Goal: Task Accomplishment & Management: Use online tool/utility

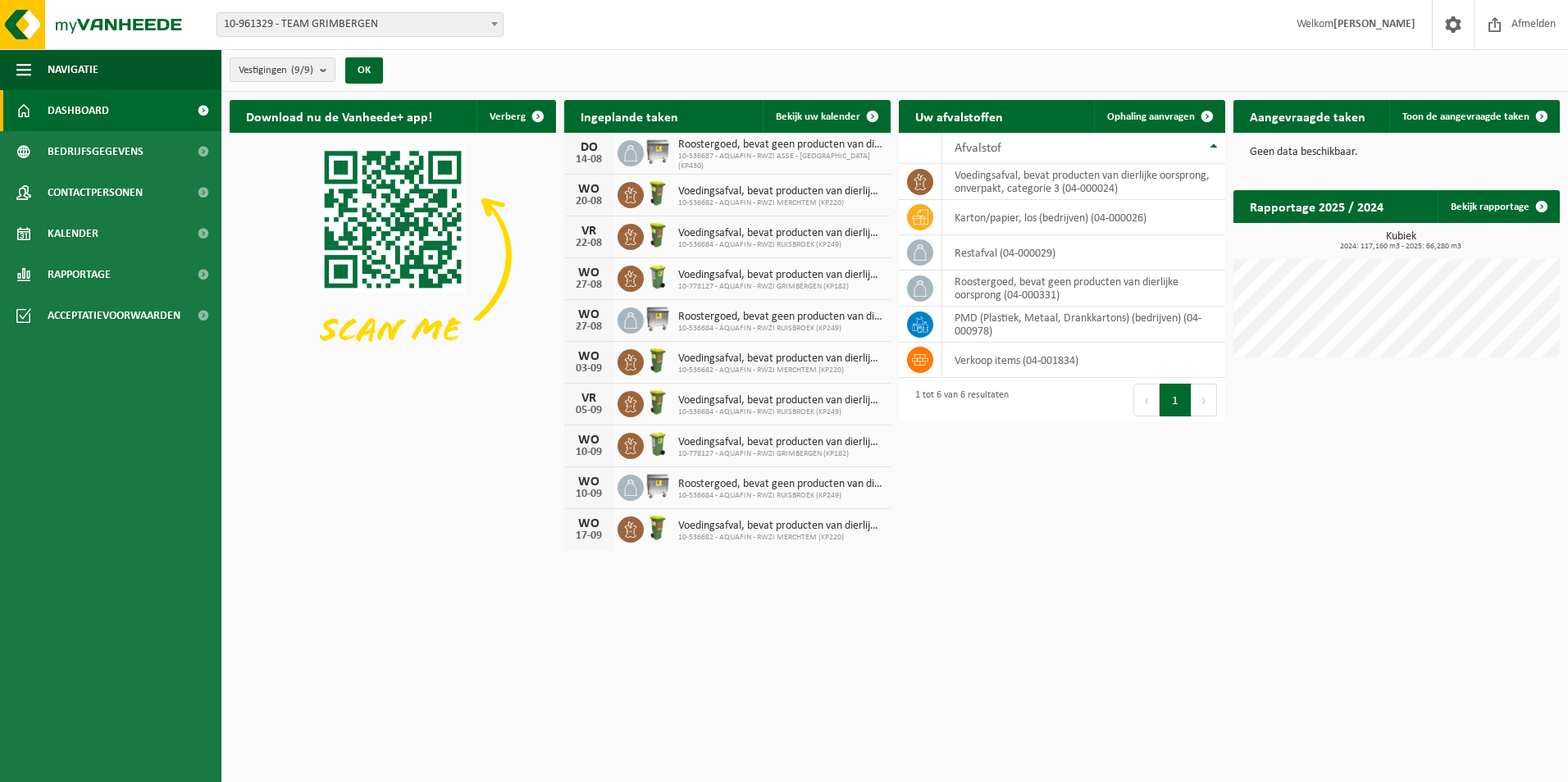
click at [498, 24] on span at bounding box center [494, 24] width 16 height 22
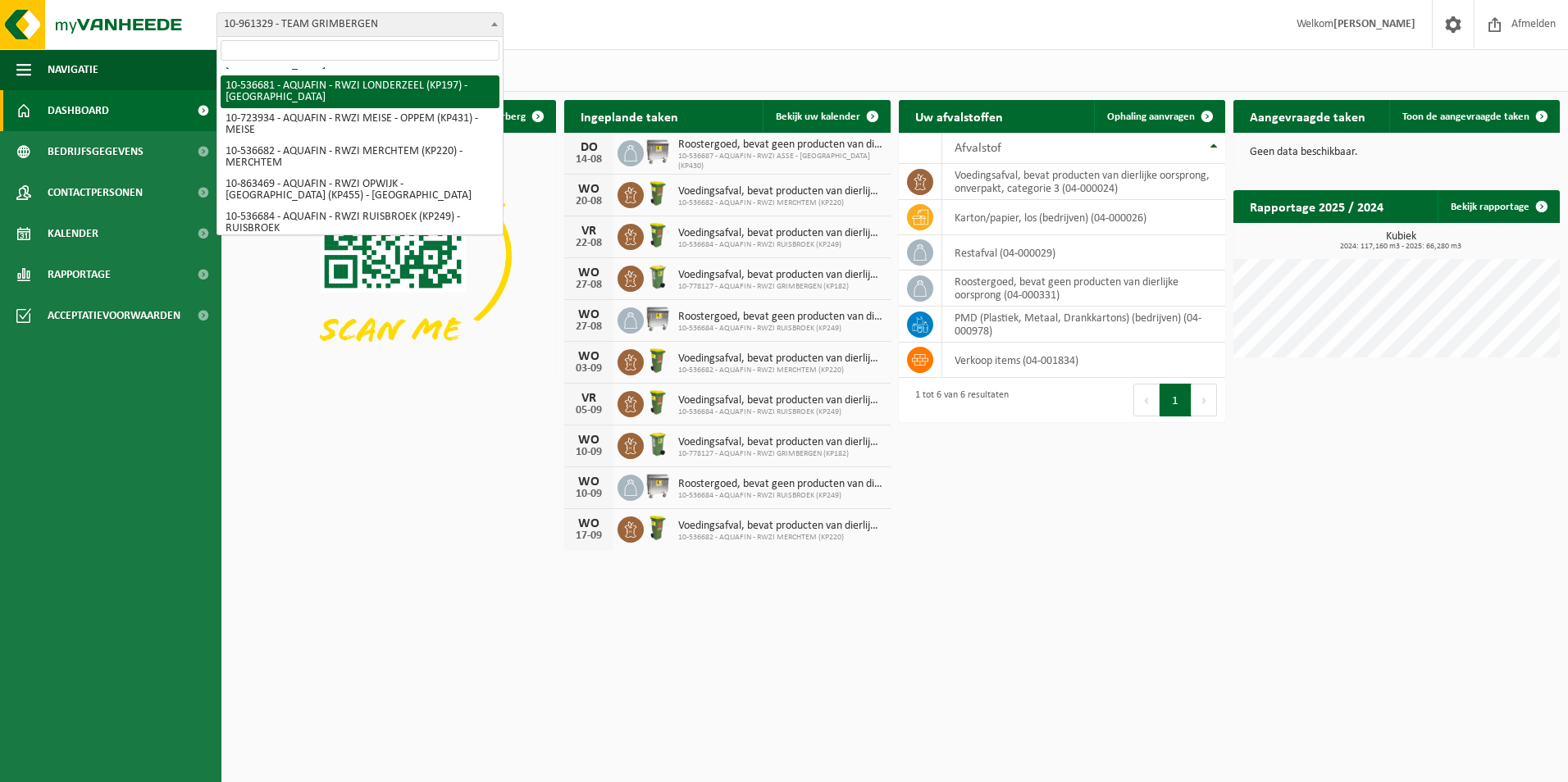
scroll to position [120, 0]
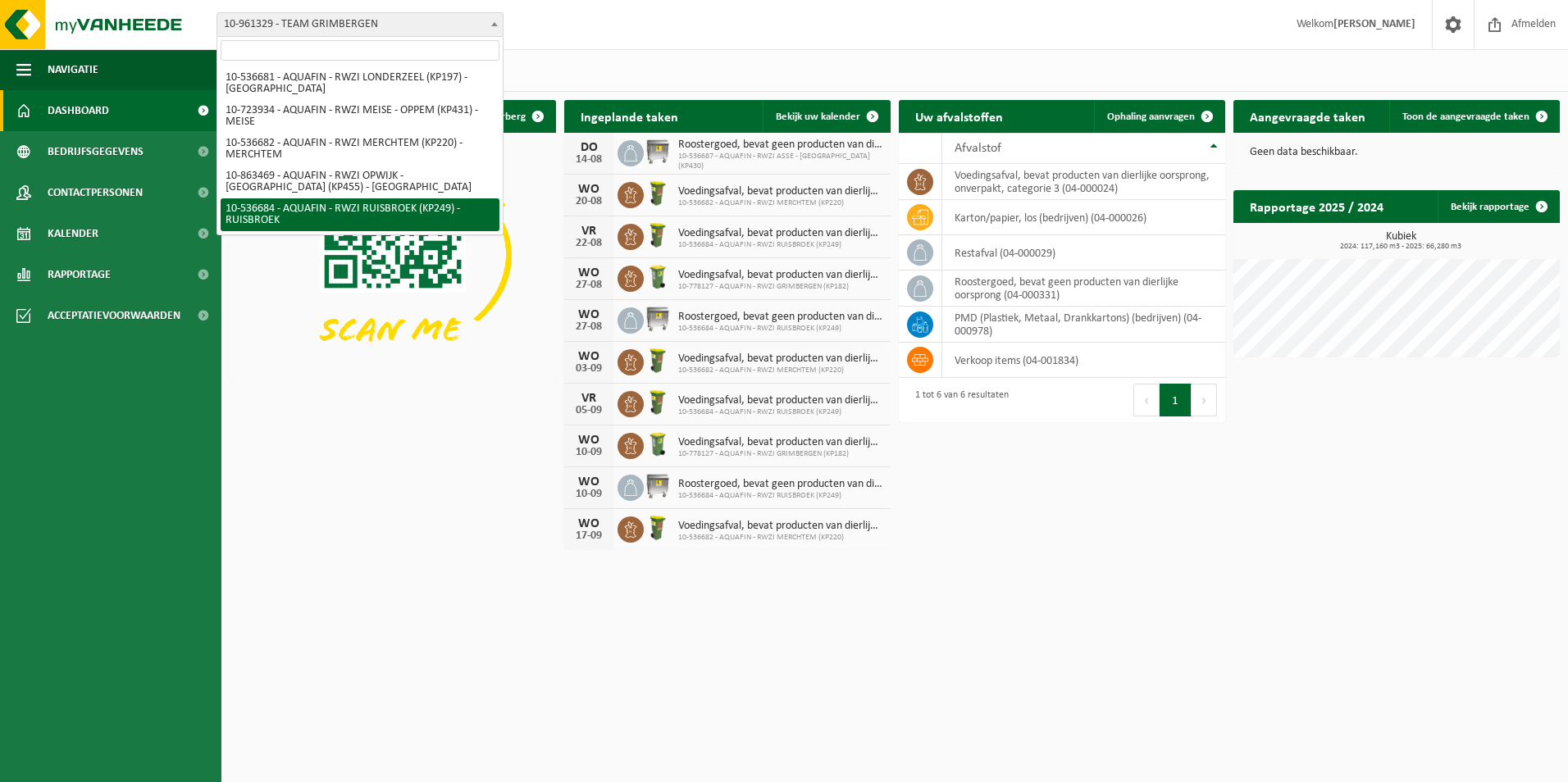
select select "3166"
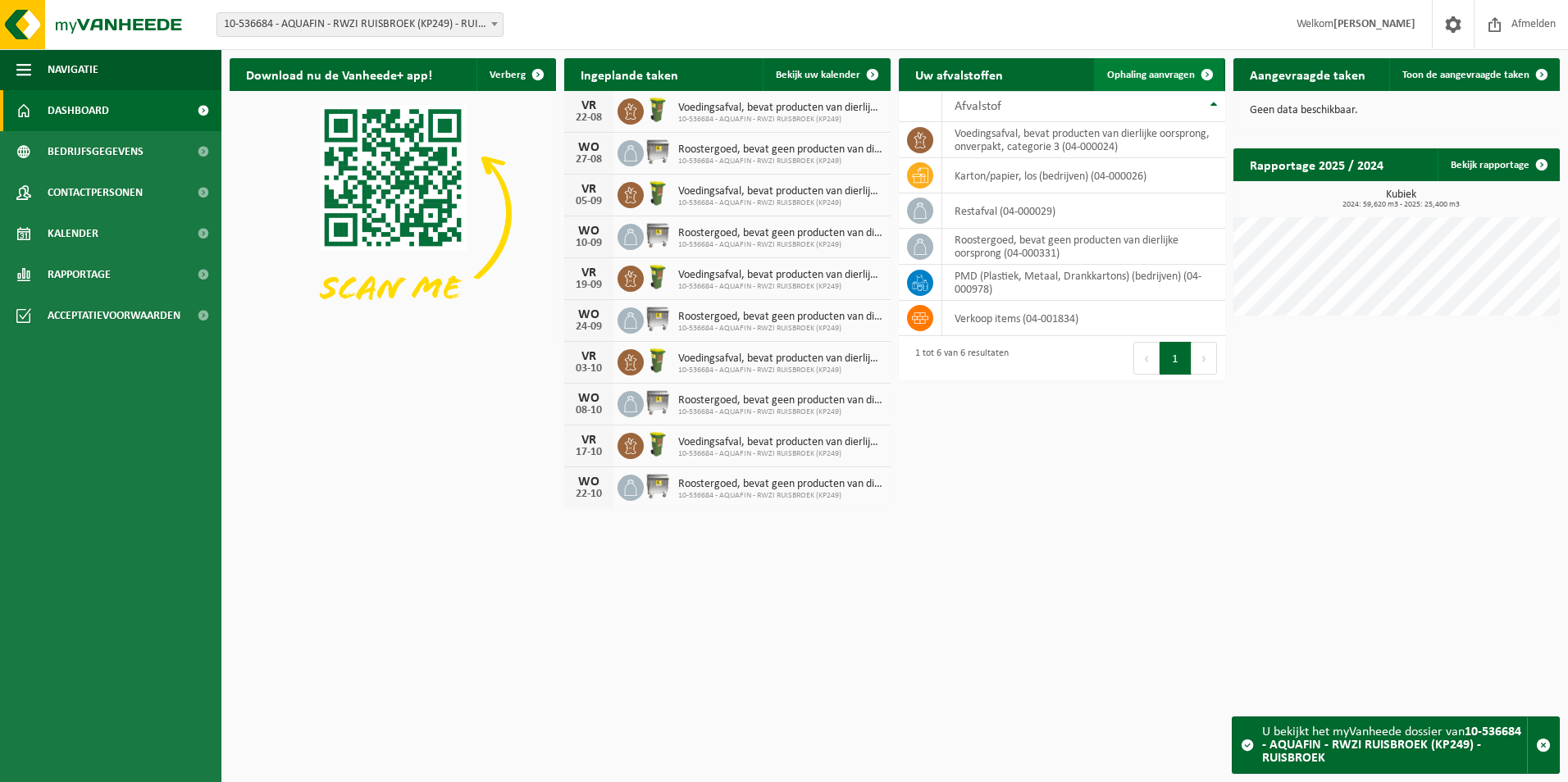
click at [1162, 78] on span "Ophaling aanvragen" at bounding box center [1151, 75] width 88 height 11
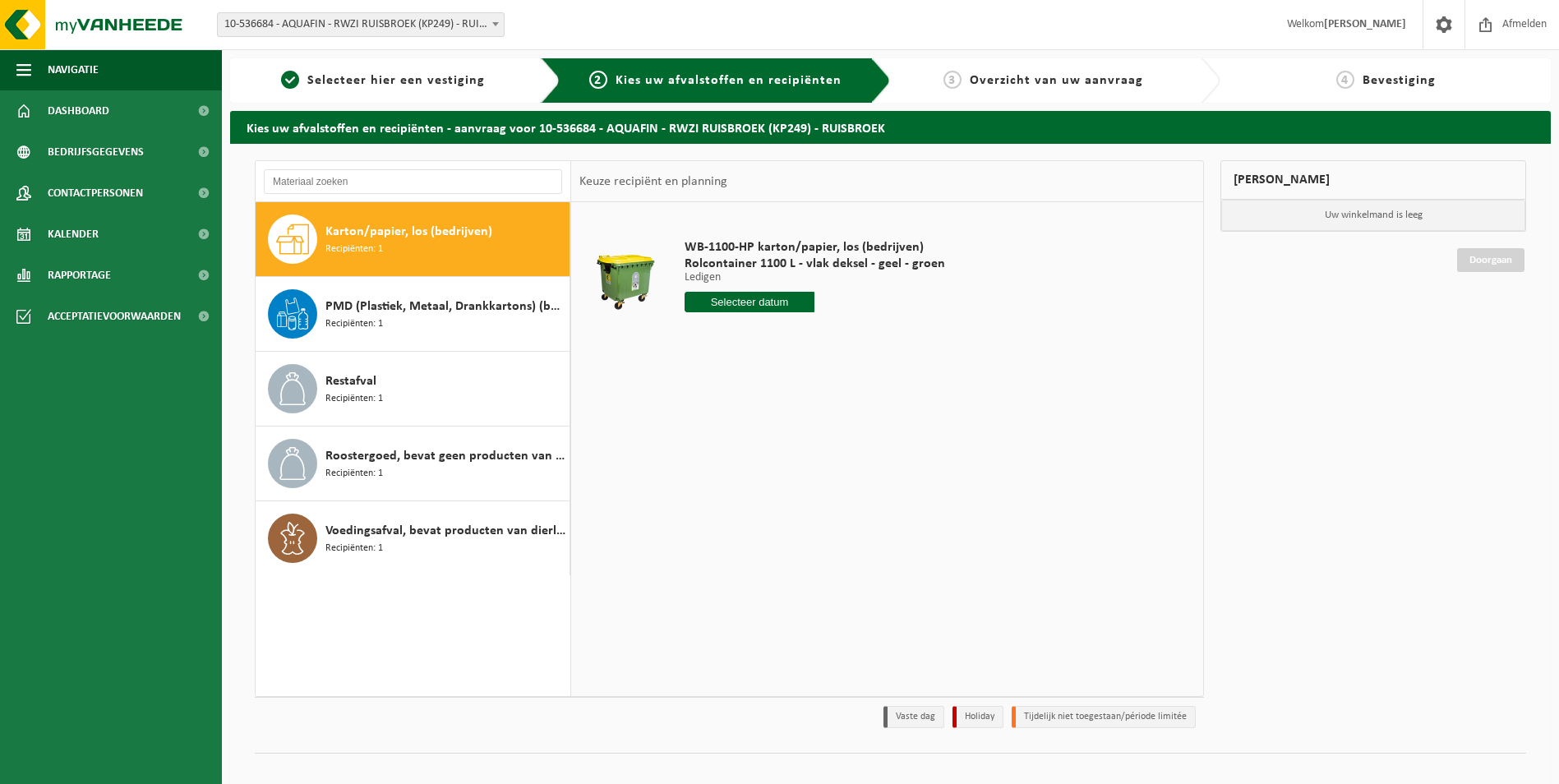
click at [768, 298] on input "text" at bounding box center [750, 301] width 130 height 21
click at [758, 507] on div "27" at bounding box center [758, 500] width 29 height 26
type input "Van 2025-08-27"
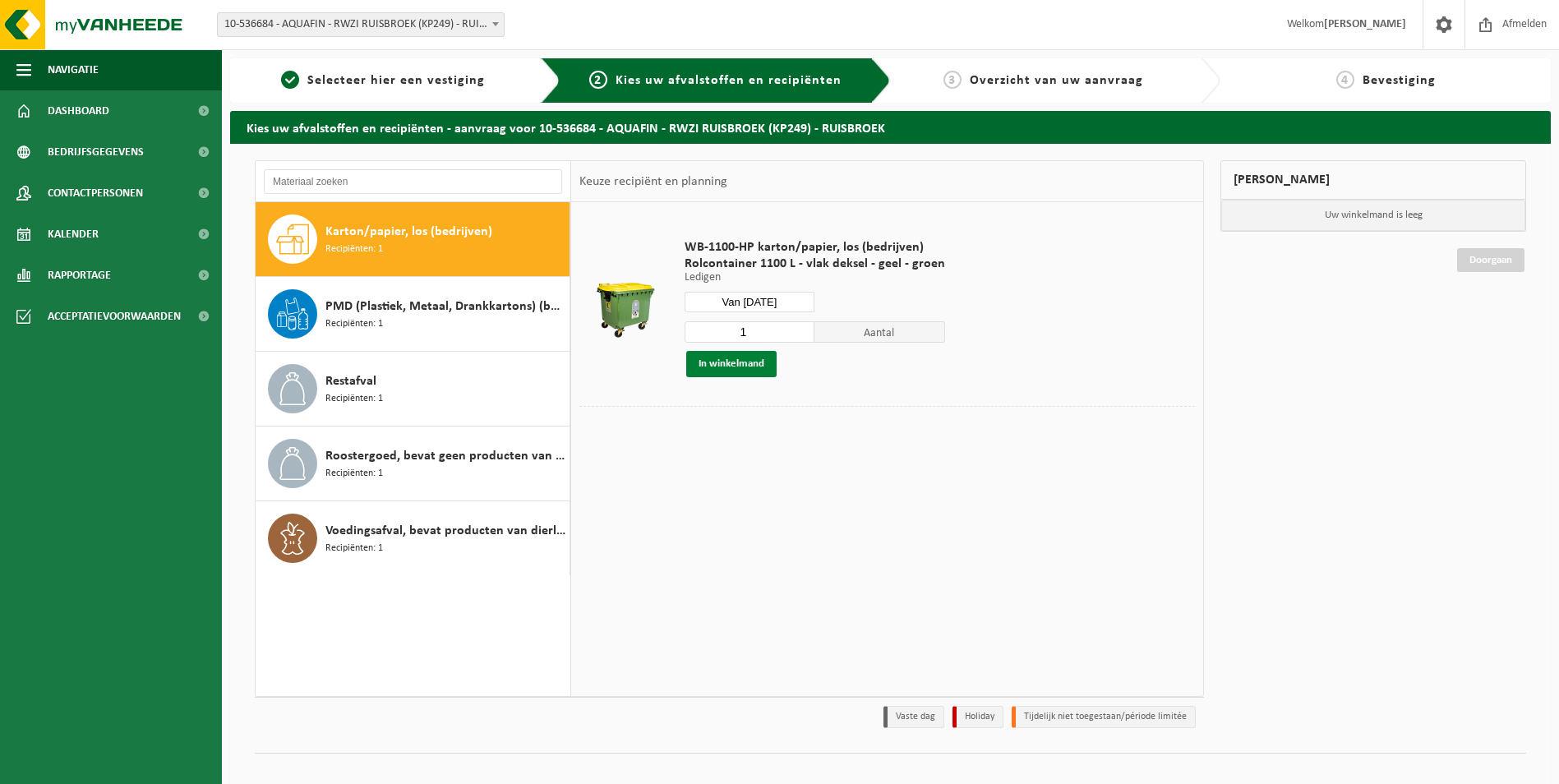
click at [737, 365] on button "In winkelmand" at bounding box center [732, 364] width 91 height 26
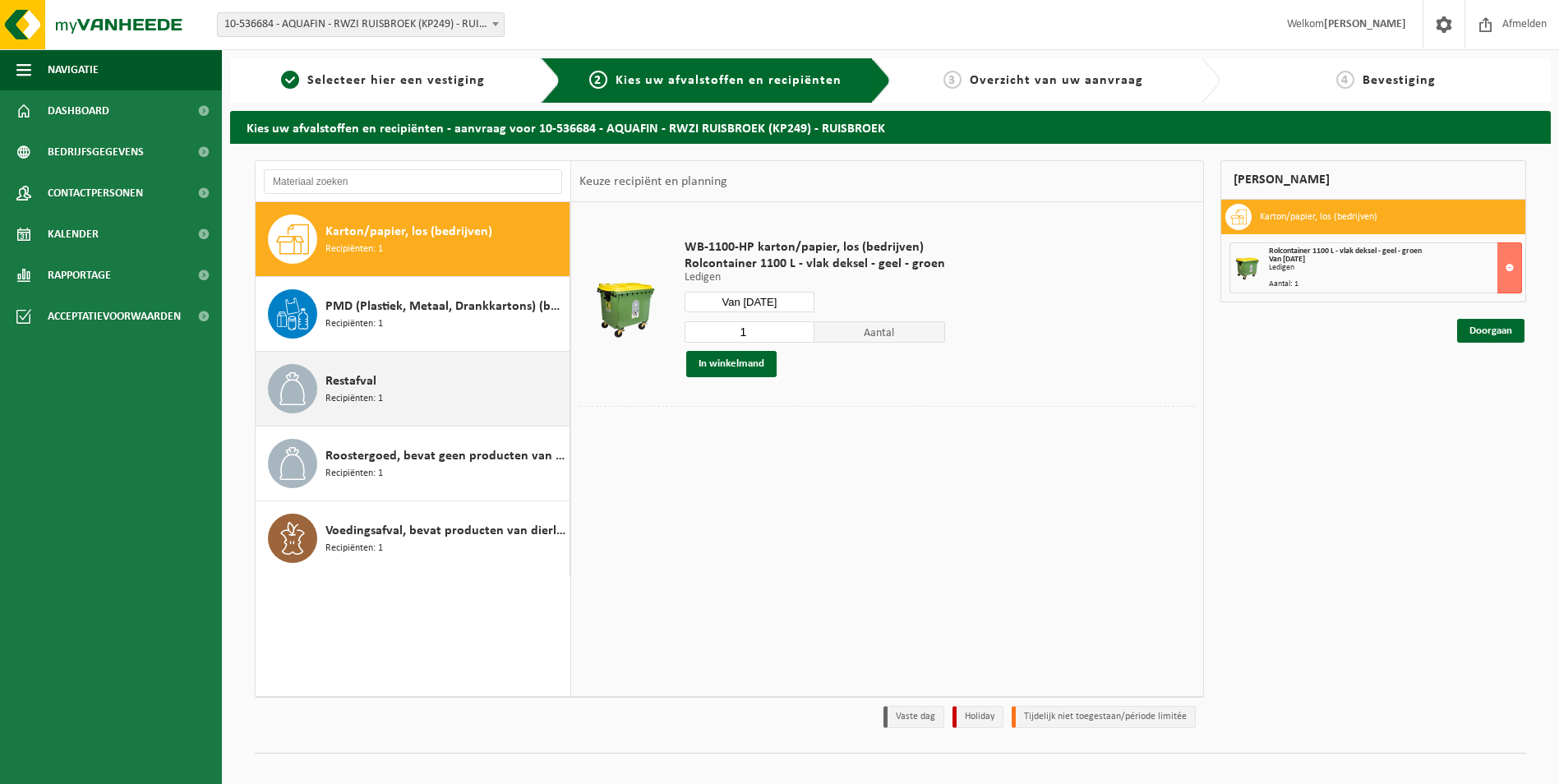
click at [411, 401] on div "Restafval Recipiënten: 1" at bounding box center [445, 388] width 240 height 49
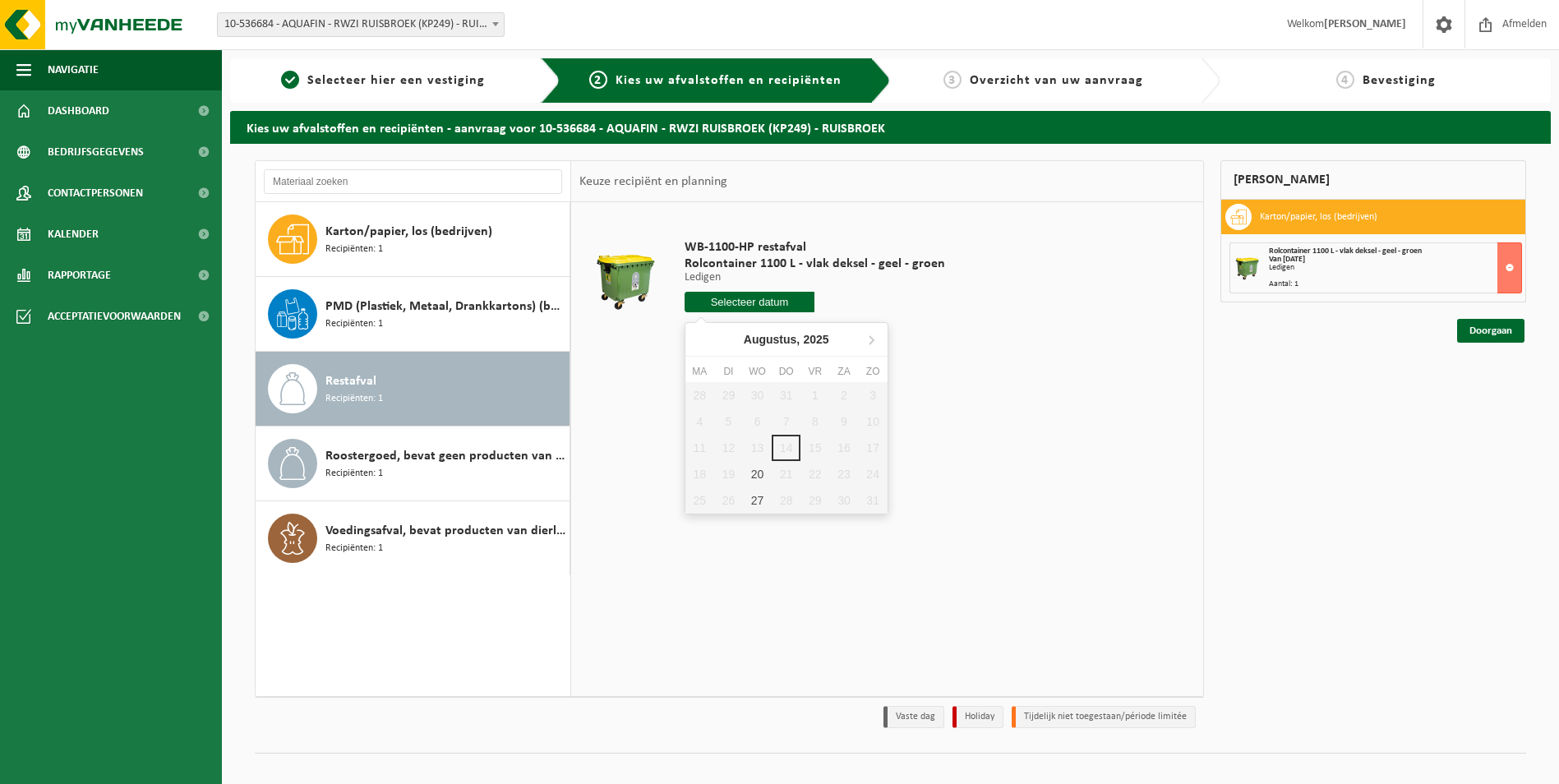
click at [777, 296] on input "text" at bounding box center [750, 301] width 130 height 21
click at [765, 502] on div "27" at bounding box center [758, 500] width 29 height 26
type input "Van 2025-08-27"
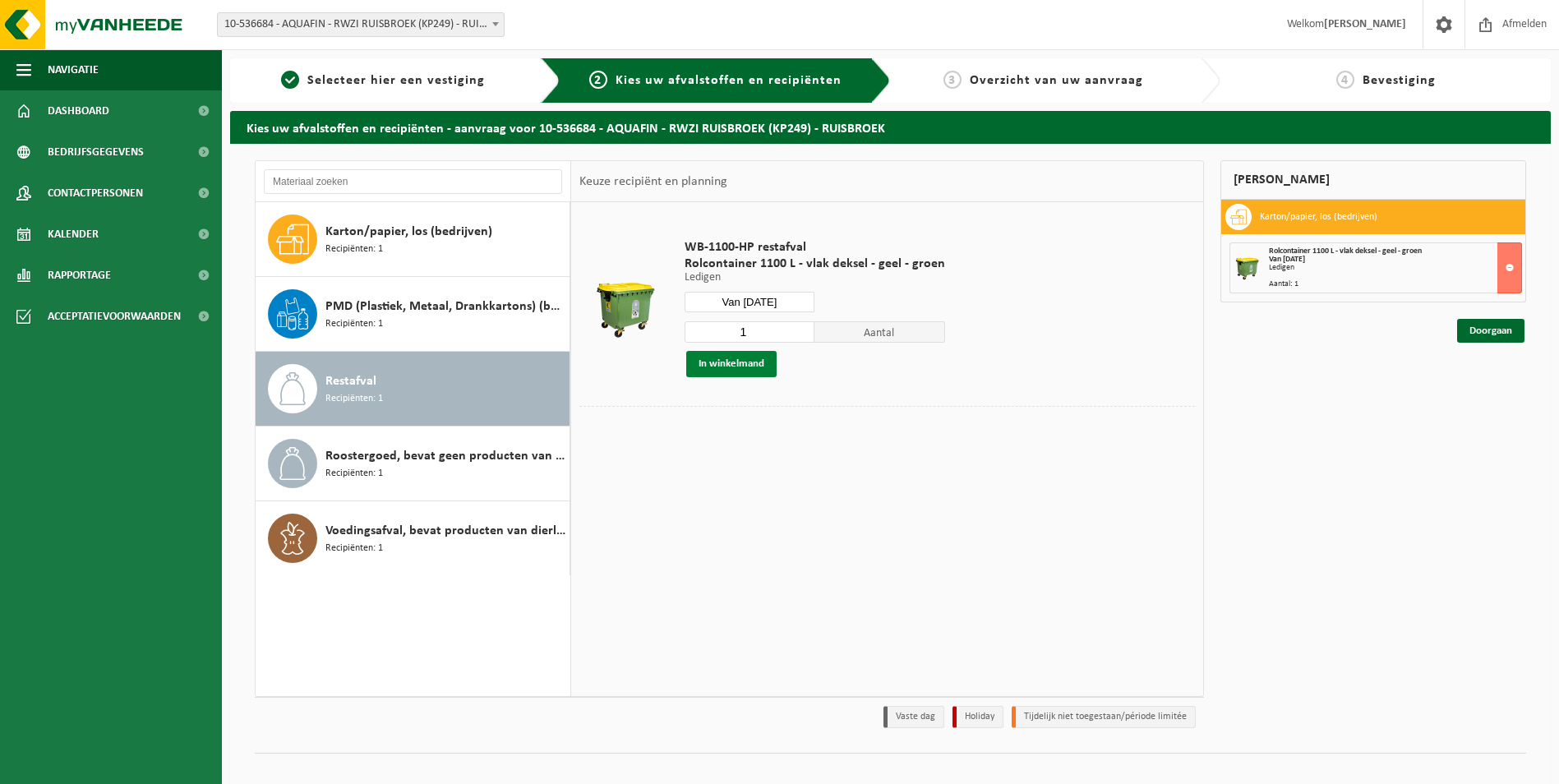
click at [743, 364] on button "In winkelmand" at bounding box center [732, 364] width 91 height 26
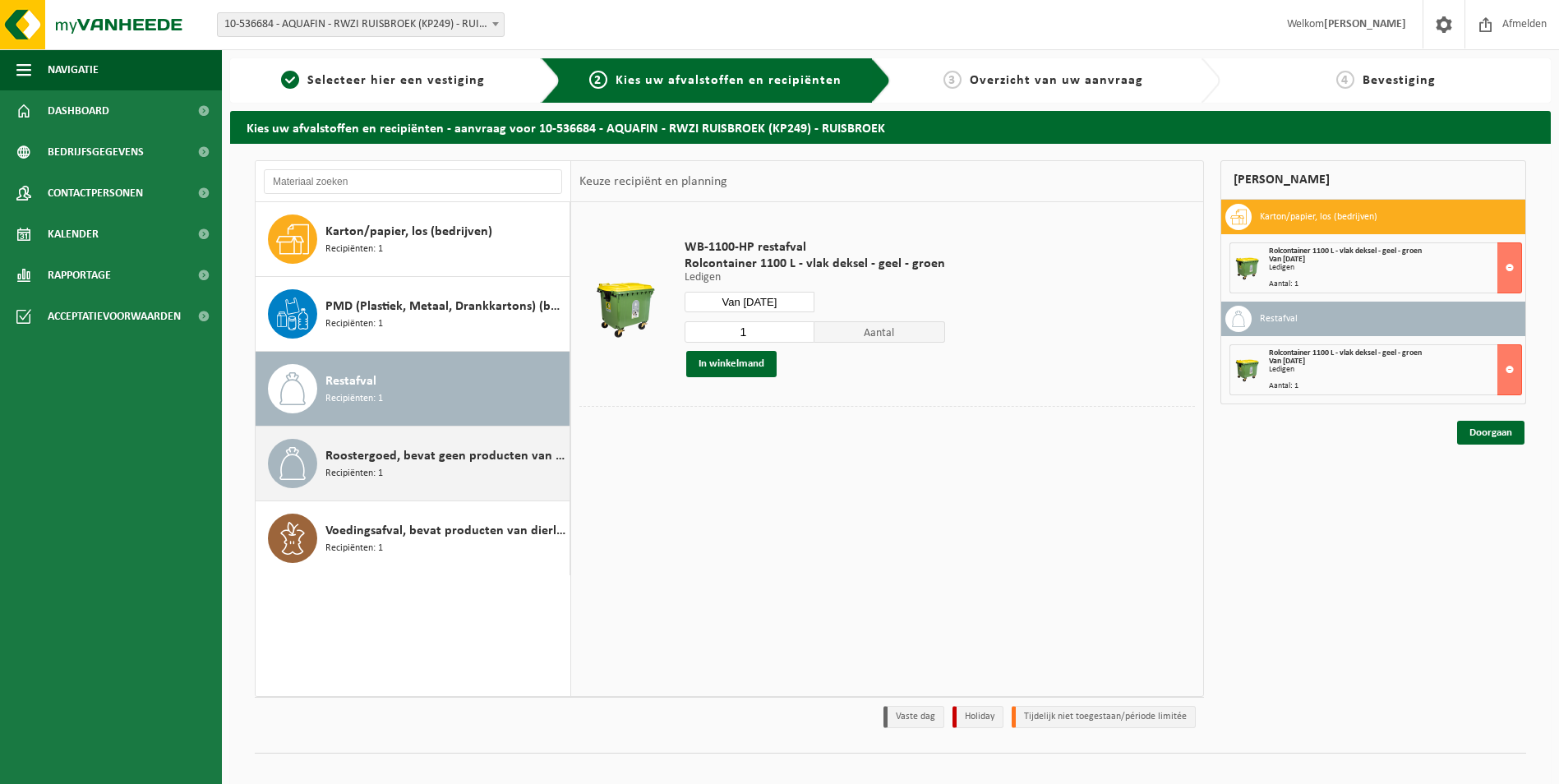
click at [435, 466] on div "Roostergoed, bevat geen producten van dierlijke oorsprong Recipiënten: 1" at bounding box center [445, 464] width 240 height 49
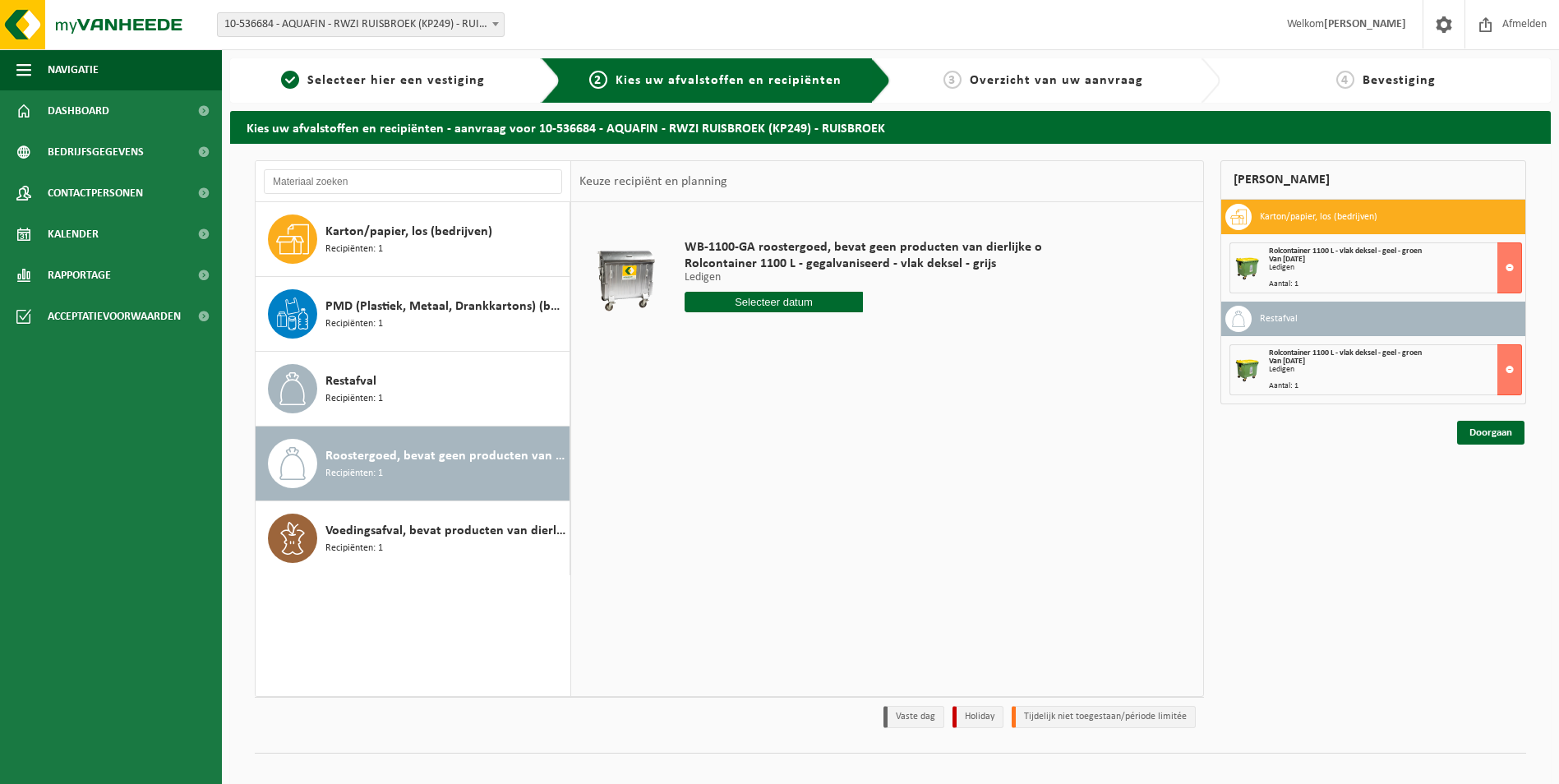
click at [774, 301] on input "text" at bounding box center [774, 301] width 179 height 21
click at [438, 540] on span "Voedingsafval, bevat producten van dierlijke oorsprong, onverpakt, categorie 3" at bounding box center [445, 531] width 240 height 20
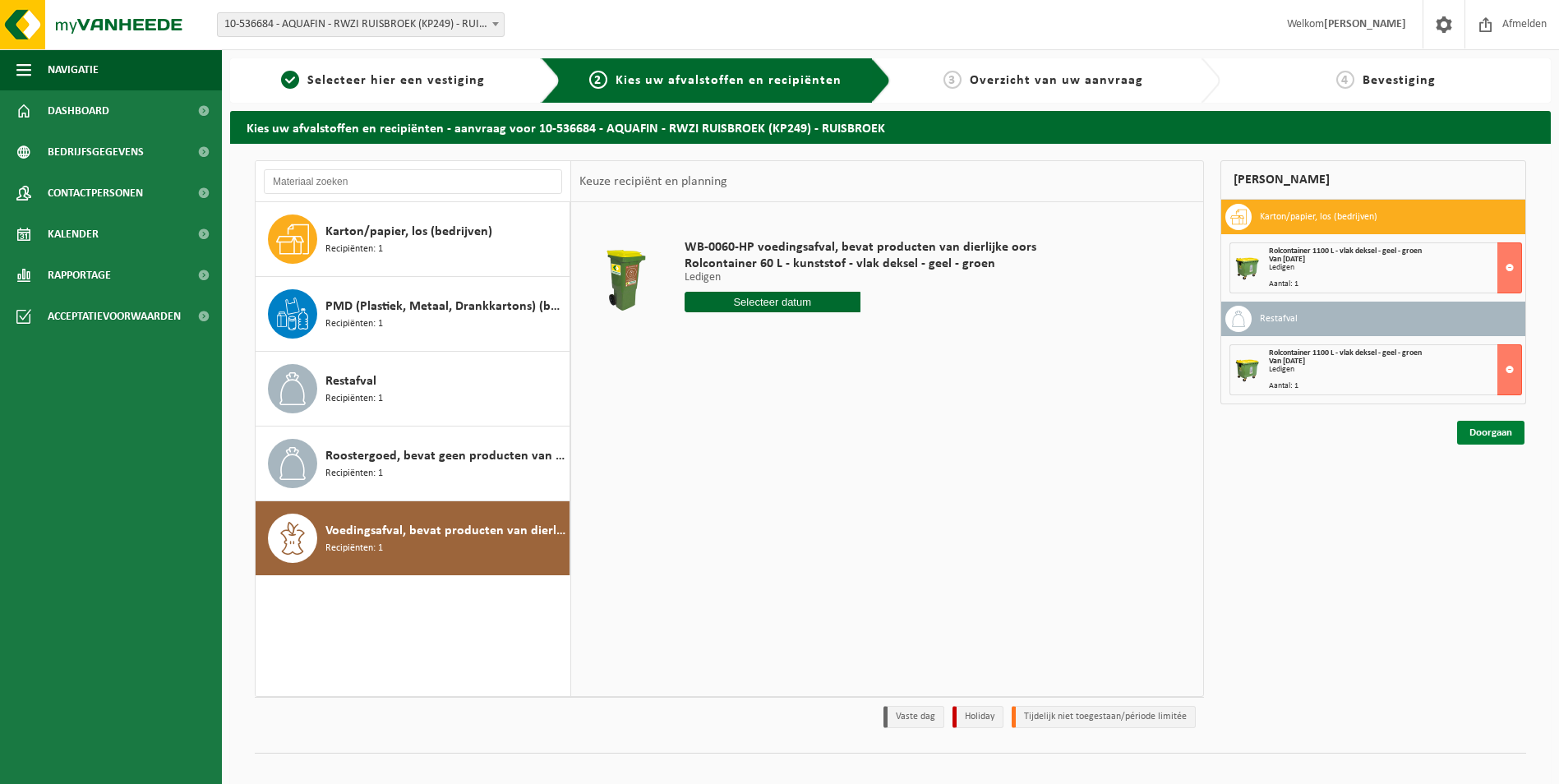
click at [1500, 435] on link "Doorgaan" at bounding box center [1491, 433] width 67 height 24
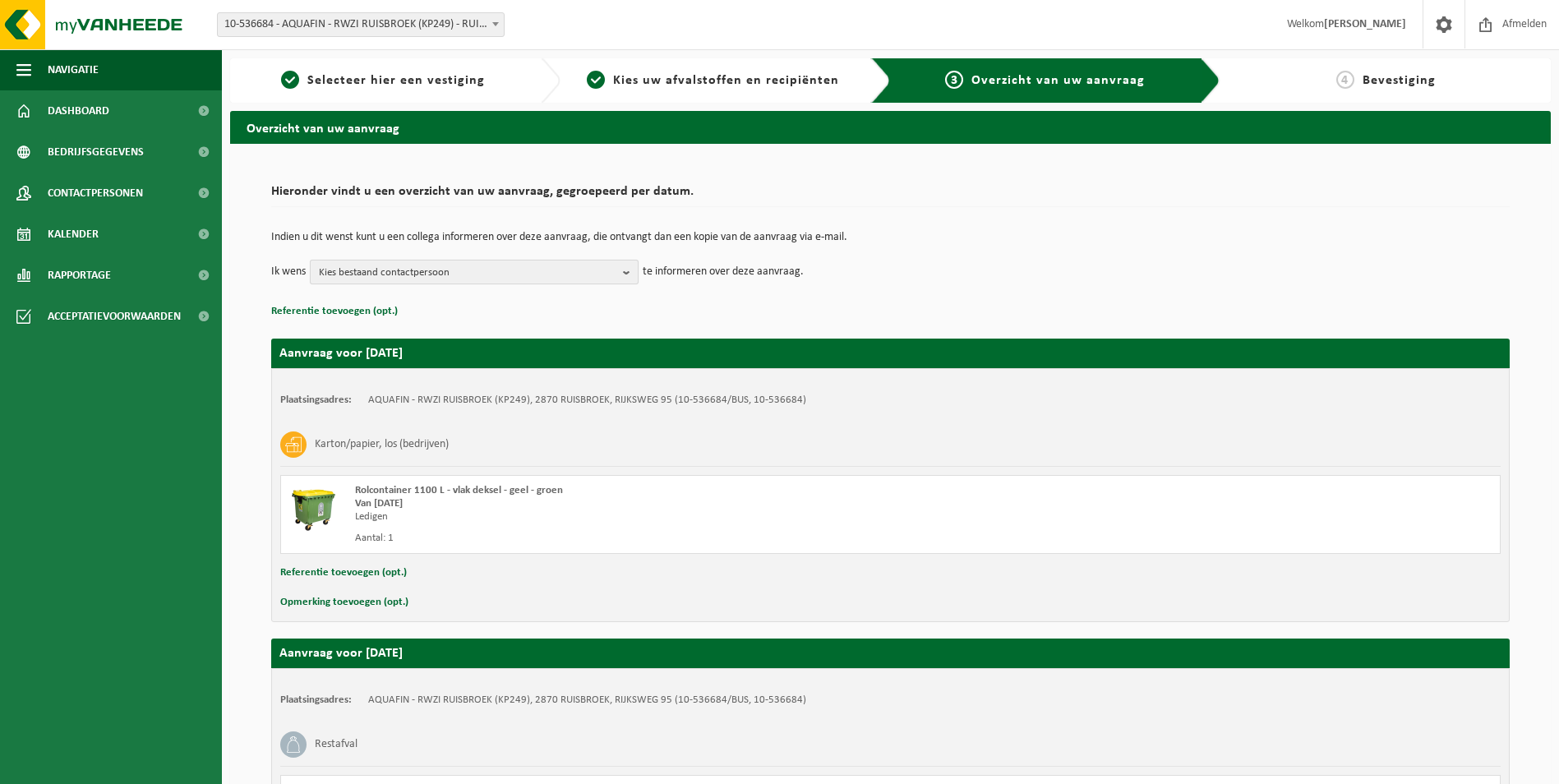
click at [629, 272] on b "button" at bounding box center [630, 272] width 14 height 23
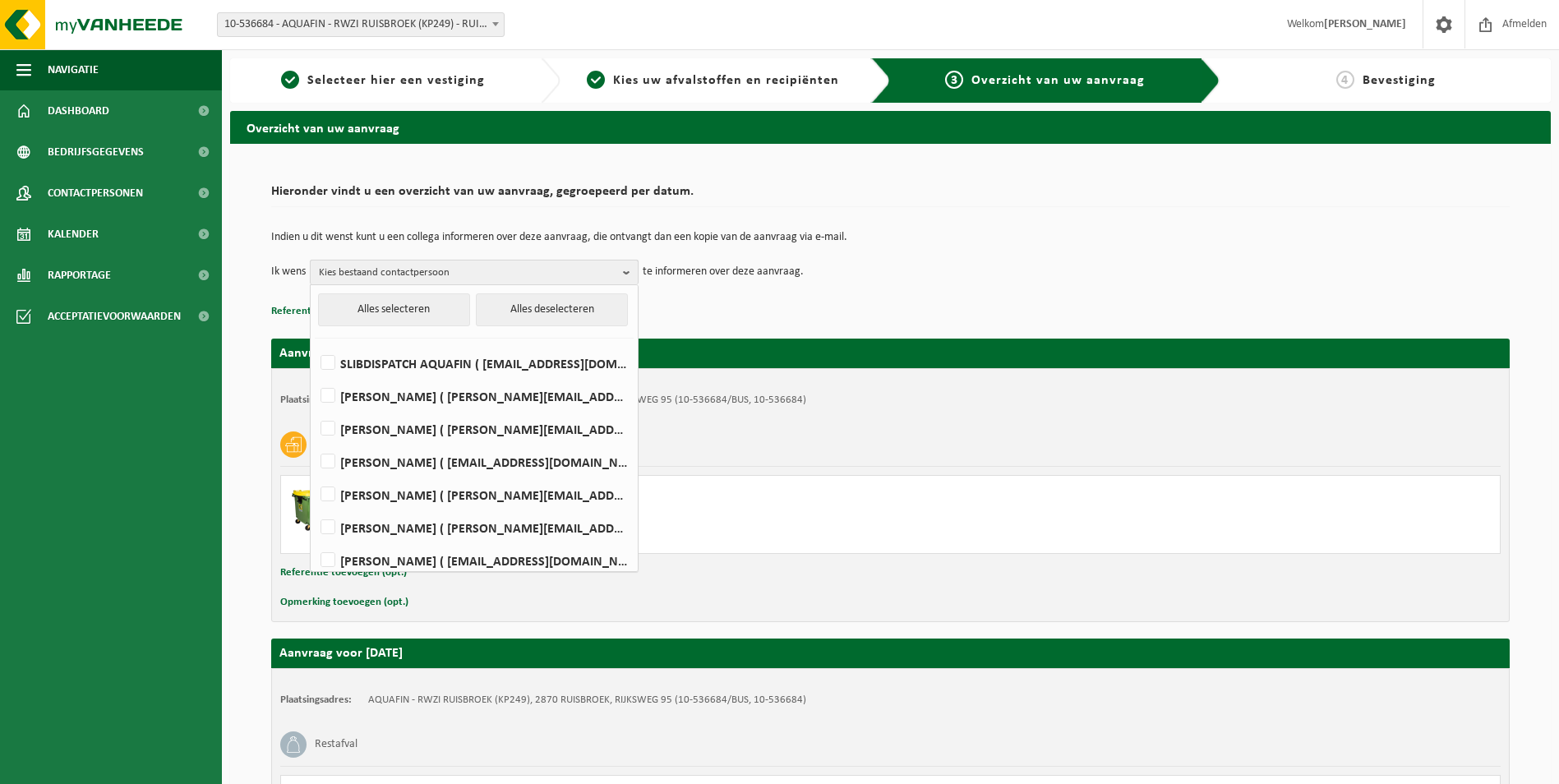
click at [493, 267] on span "Kies bestaand contactpersoon" at bounding box center [467, 272] width 298 height 24
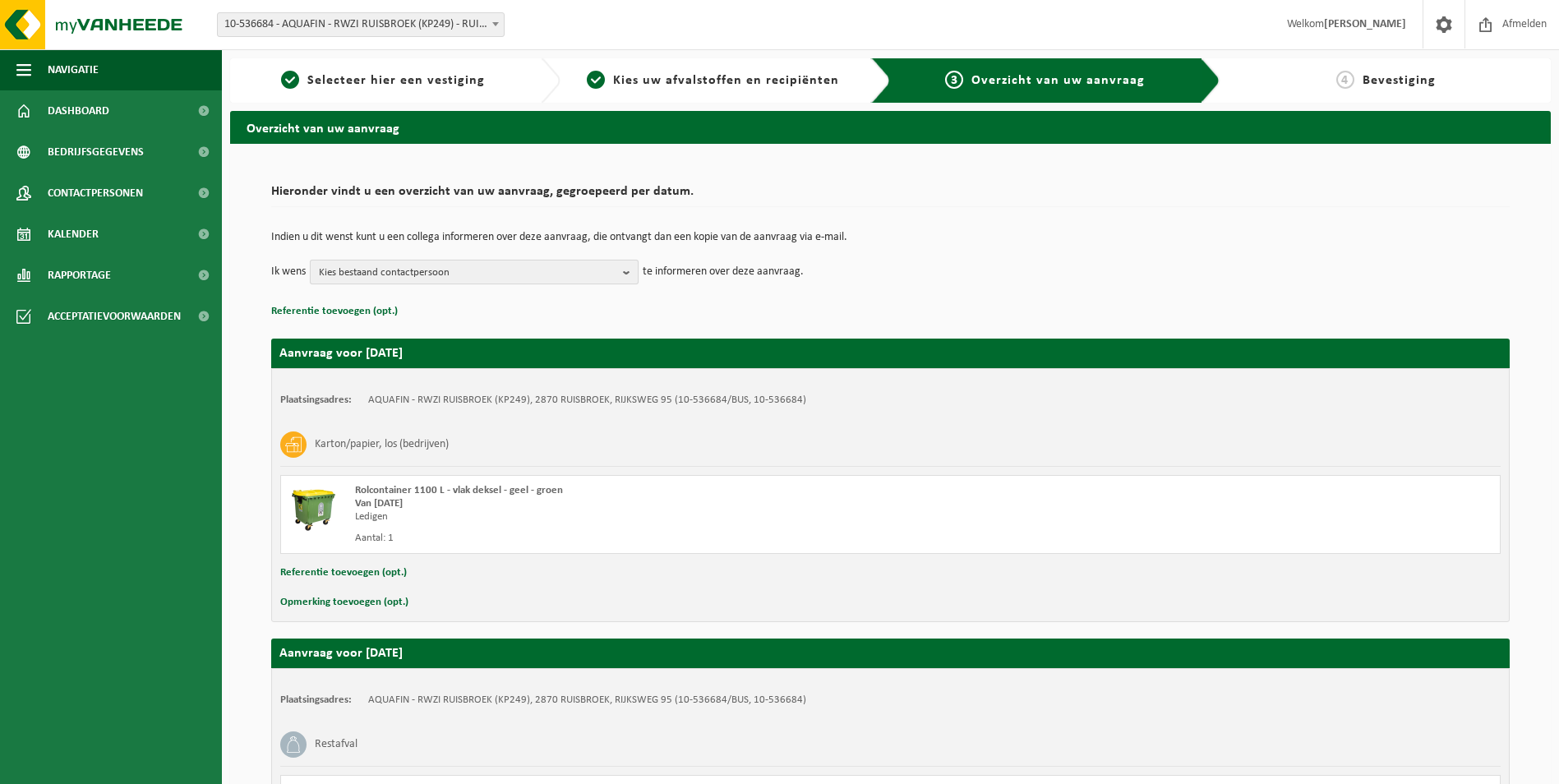
click at [448, 272] on span "Kies bestaand contactpersoon" at bounding box center [467, 272] width 298 height 24
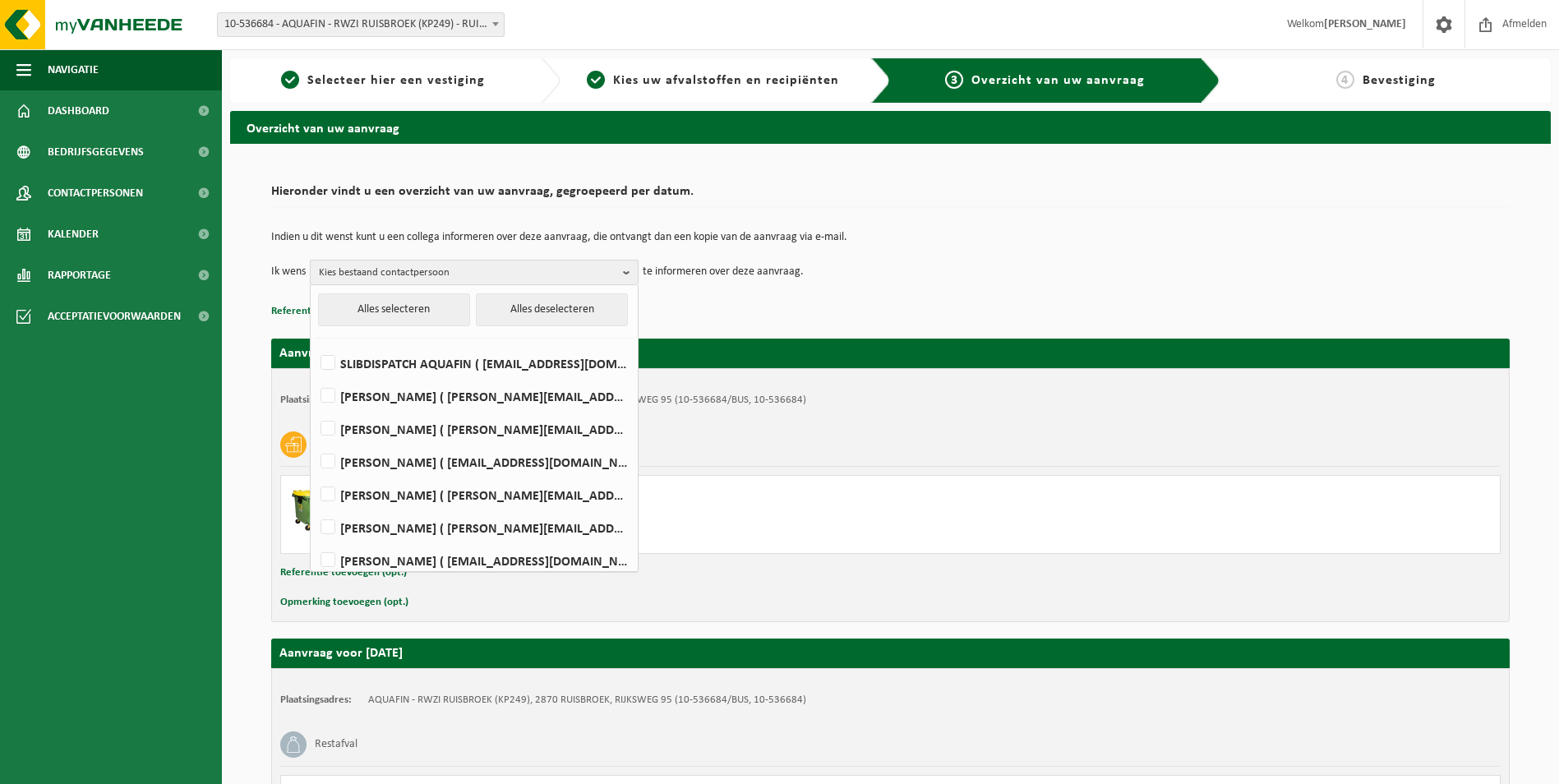
click at [448, 272] on span "Kies bestaand contactpersoon" at bounding box center [467, 272] width 298 height 24
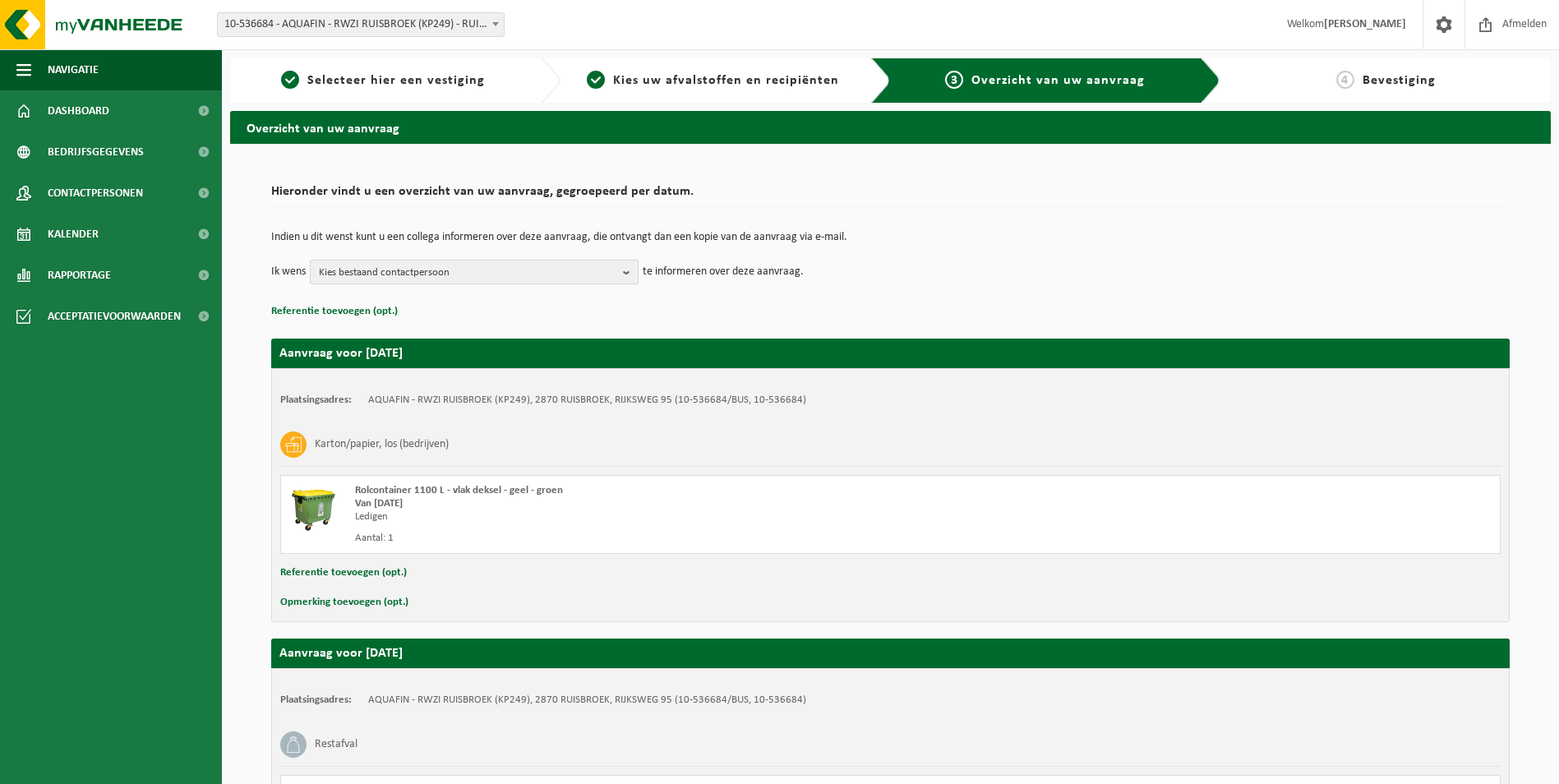
click at [509, 276] on span "Kies bestaand contactpersoon" at bounding box center [467, 272] width 298 height 24
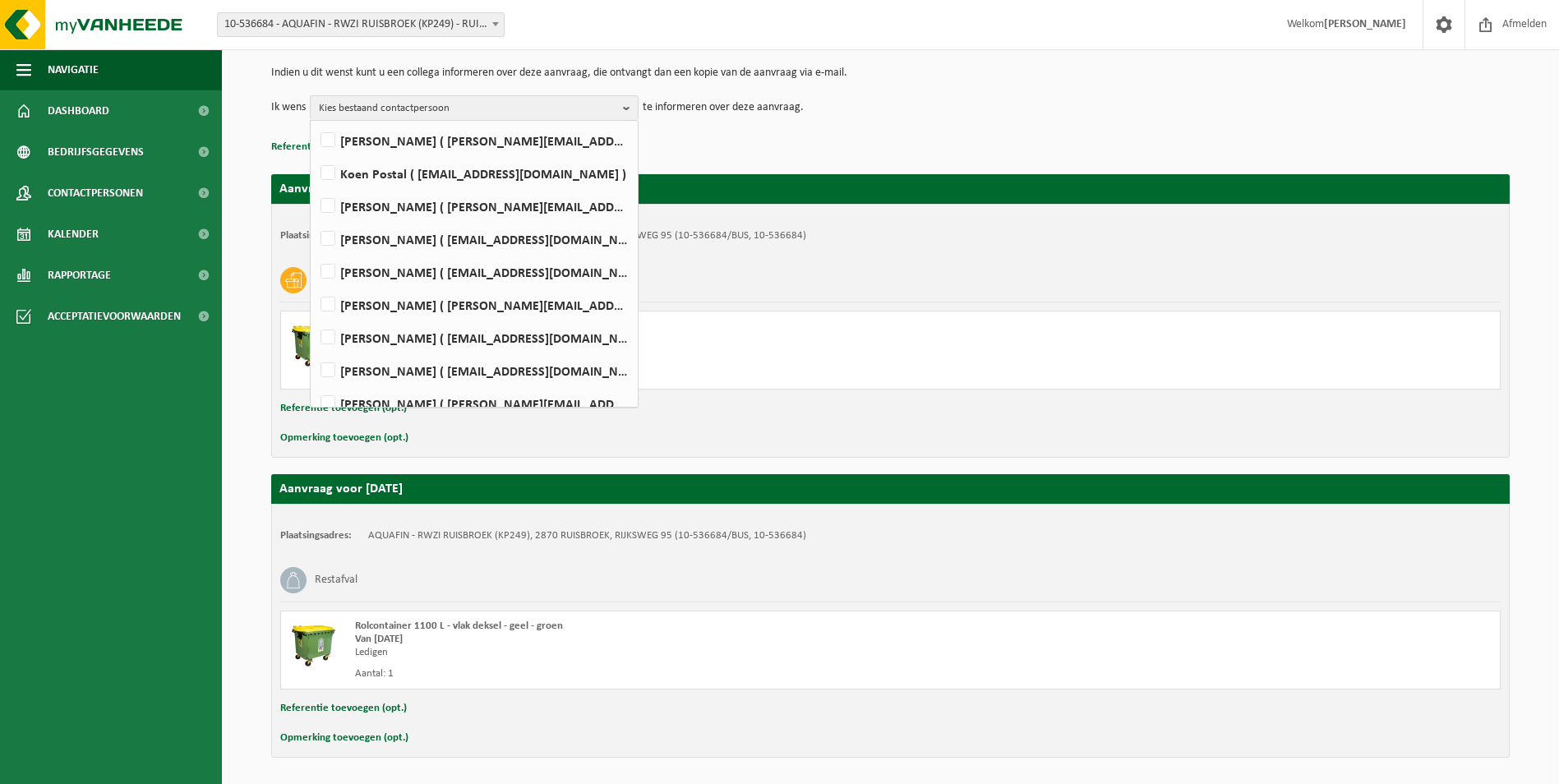
scroll to position [239, 0]
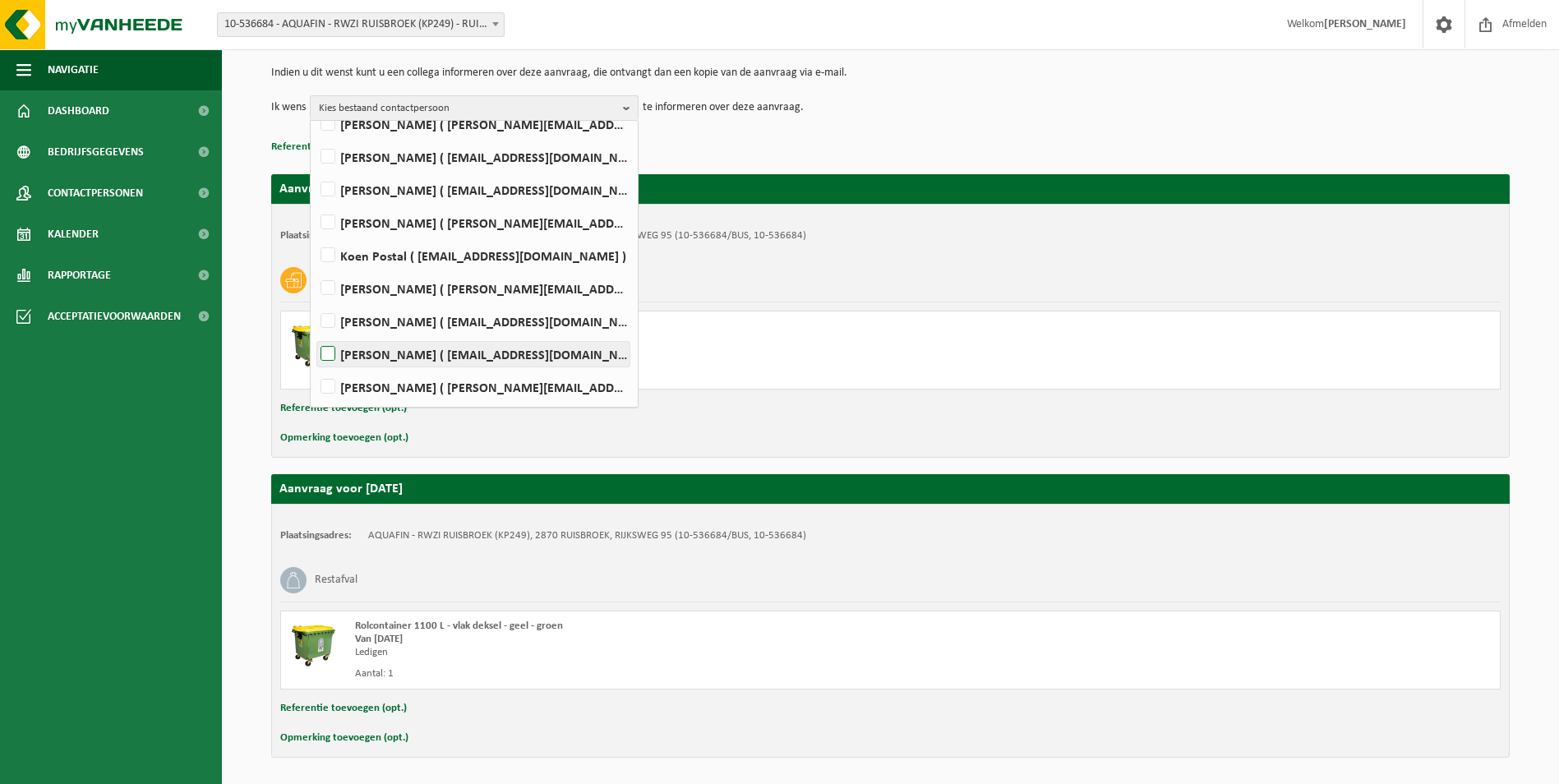
click at [331, 352] on label "ROEL SPRUYT ( roel.spruyt@aquafin.be )" at bounding box center [473, 354] width 312 height 24
click at [315, 334] on input "ROEL SPRUYT ( roel.spruyt@aquafin.be )" at bounding box center [314, 333] width 1 height 1
checkbox input "true"
click at [332, 320] on label "Robin Schillebeeckx ( robin.schillebeeckx@aquafin.be )" at bounding box center [473, 320] width 312 height 24
click at [315, 301] on input "Robin Schillebeeckx ( robin.schillebeeckx@aquafin.be )" at bounding box center [314, 300] width 1 height 1
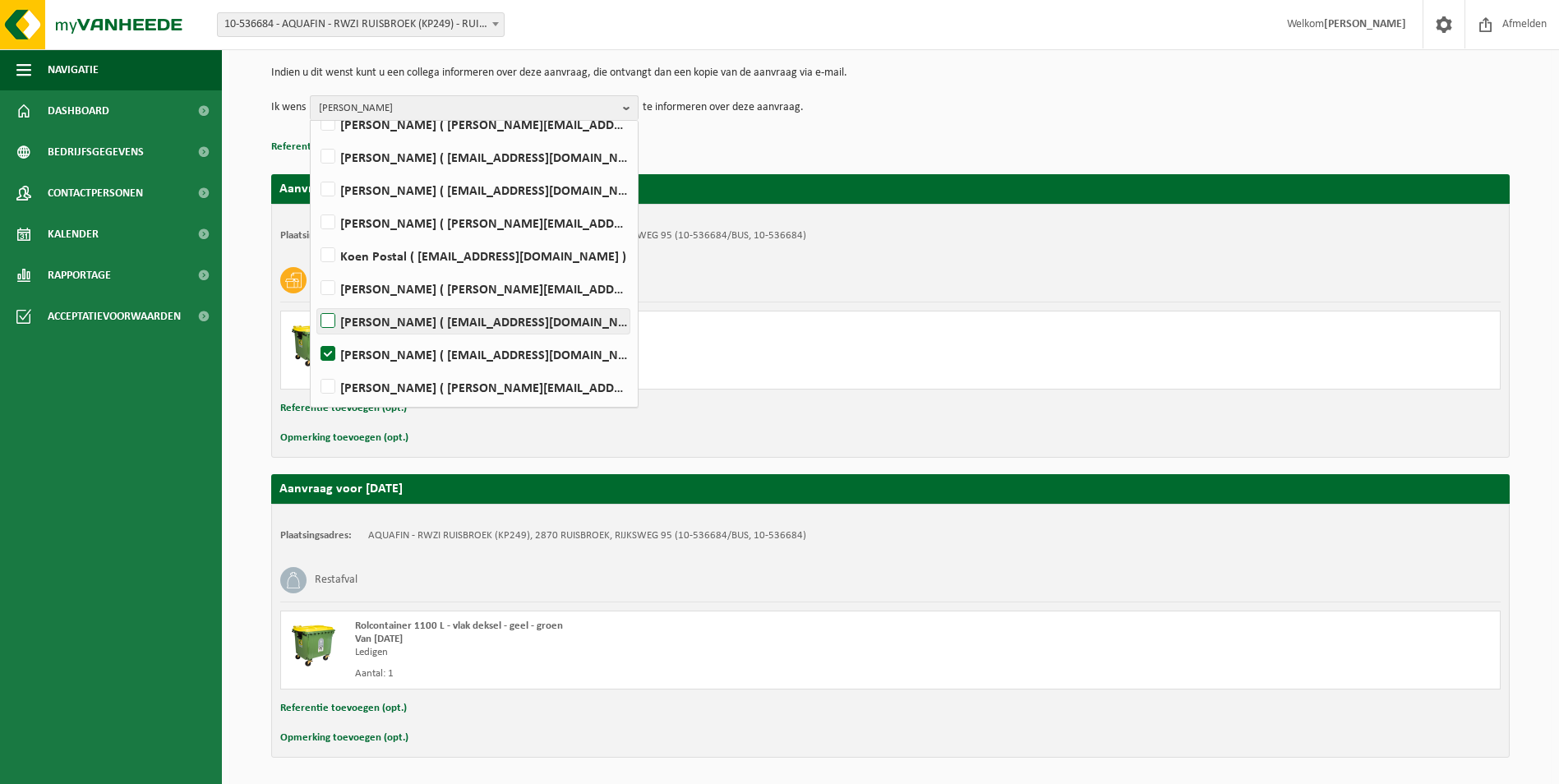
checkbox input "true"
click at [809, 295] on div "Karton/papier, los (bedrijven)" at bounding box center [891, 280] width 1220 height 43
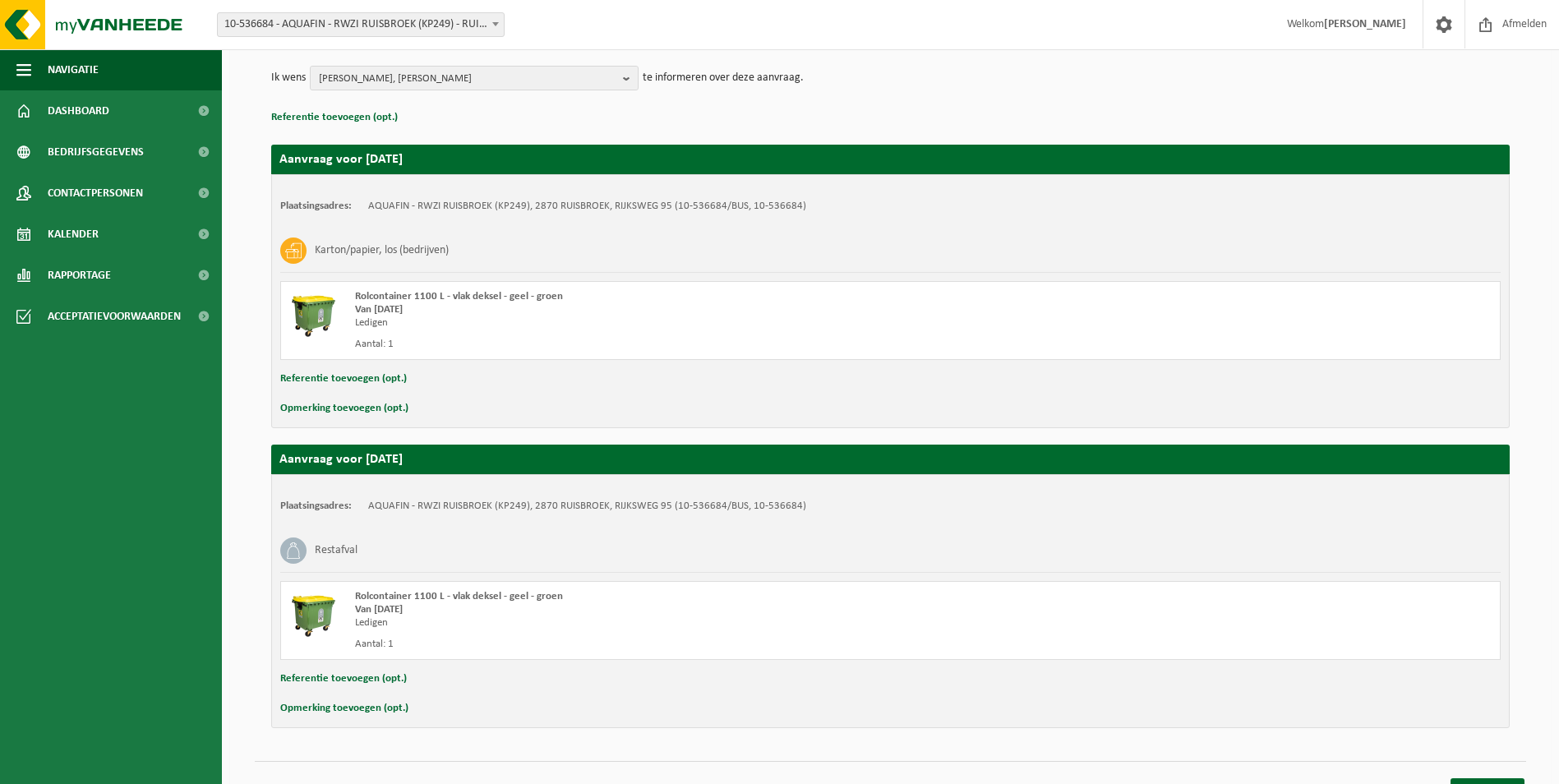
scroll to position [221, 0]
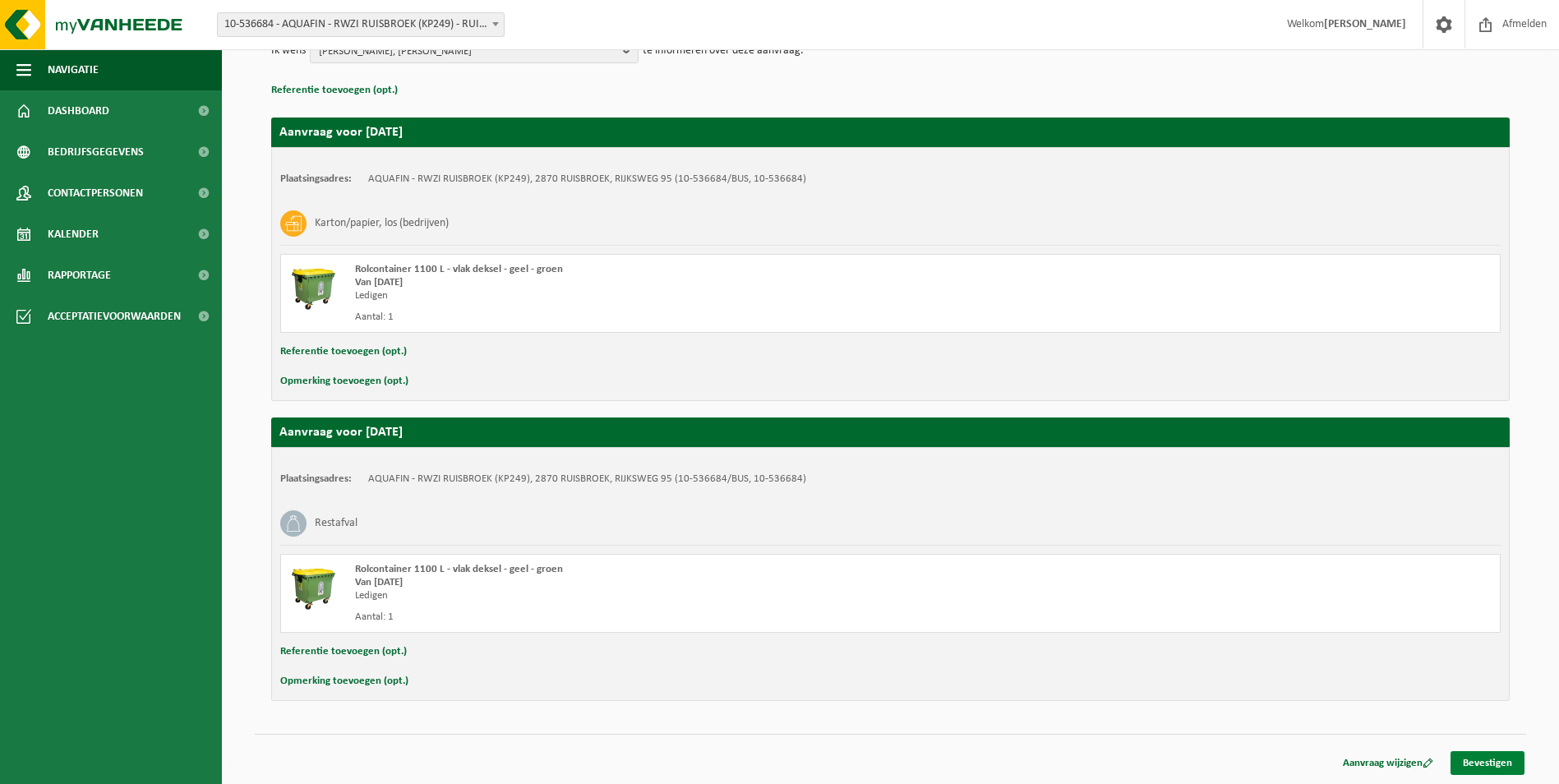
click at [1477, 756] on link "Bevestigen" at bounding box center [1487, 763] width 74 height 24
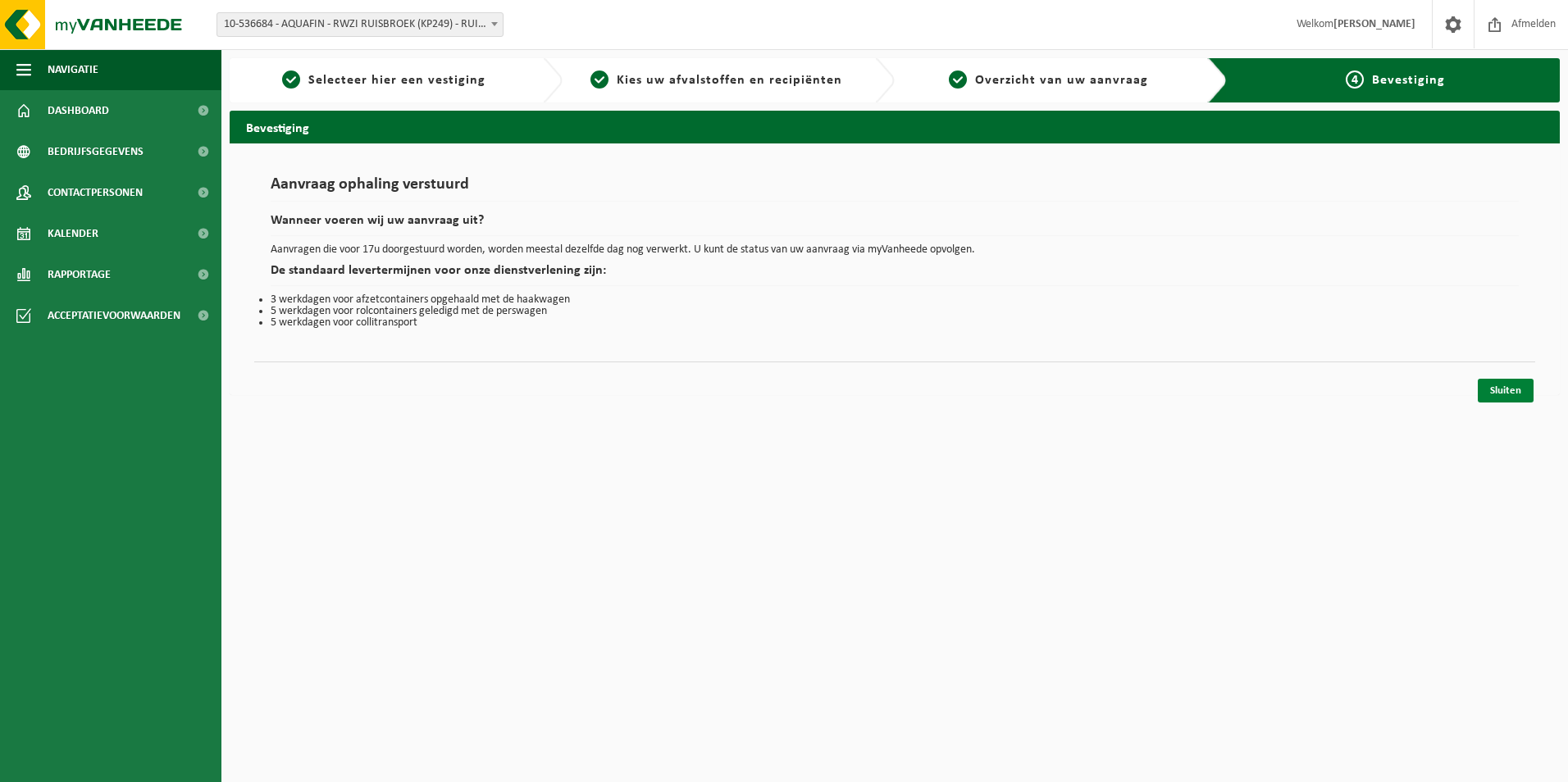
click at [1512, 392] on link "Sluiten" at bounding box center [1506, 390] width 56 height 23
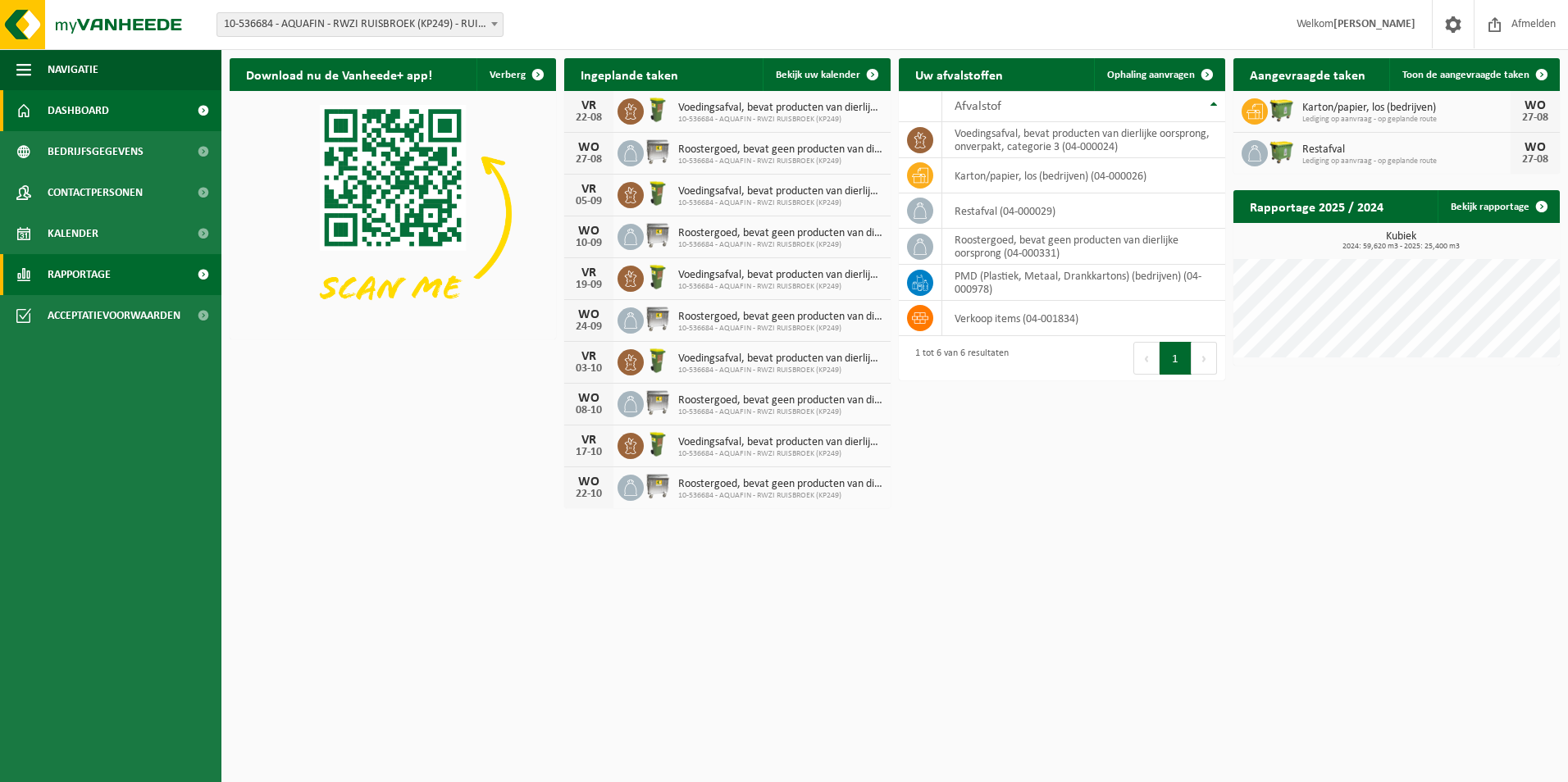
click at [100, 276] on span "Rapportage" at bounding box center [79, 274] width 63 height 41
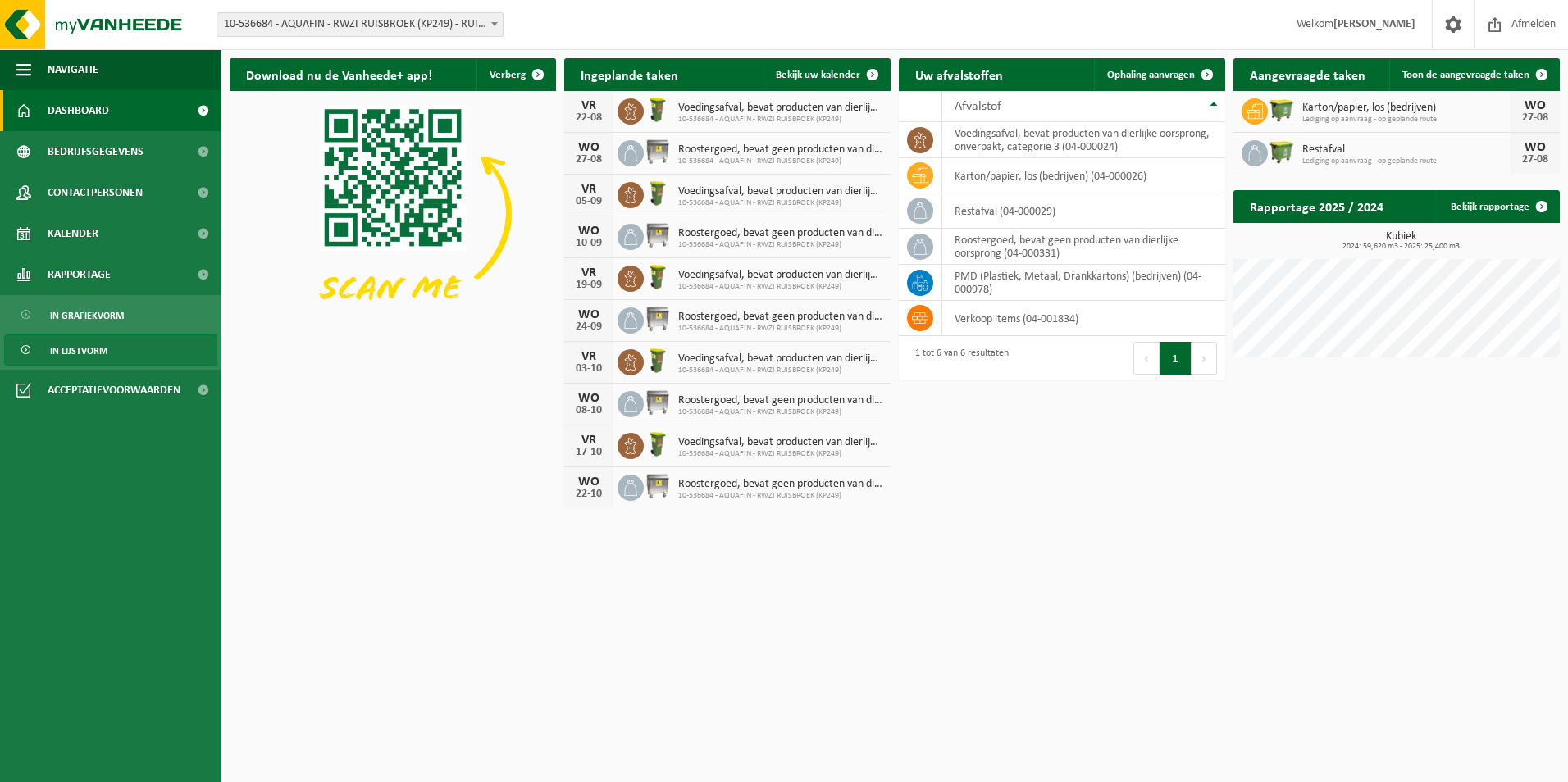
click at [96, 349] on span "In lijstvorm" at bounding box center [79, 350] width 58 height 31
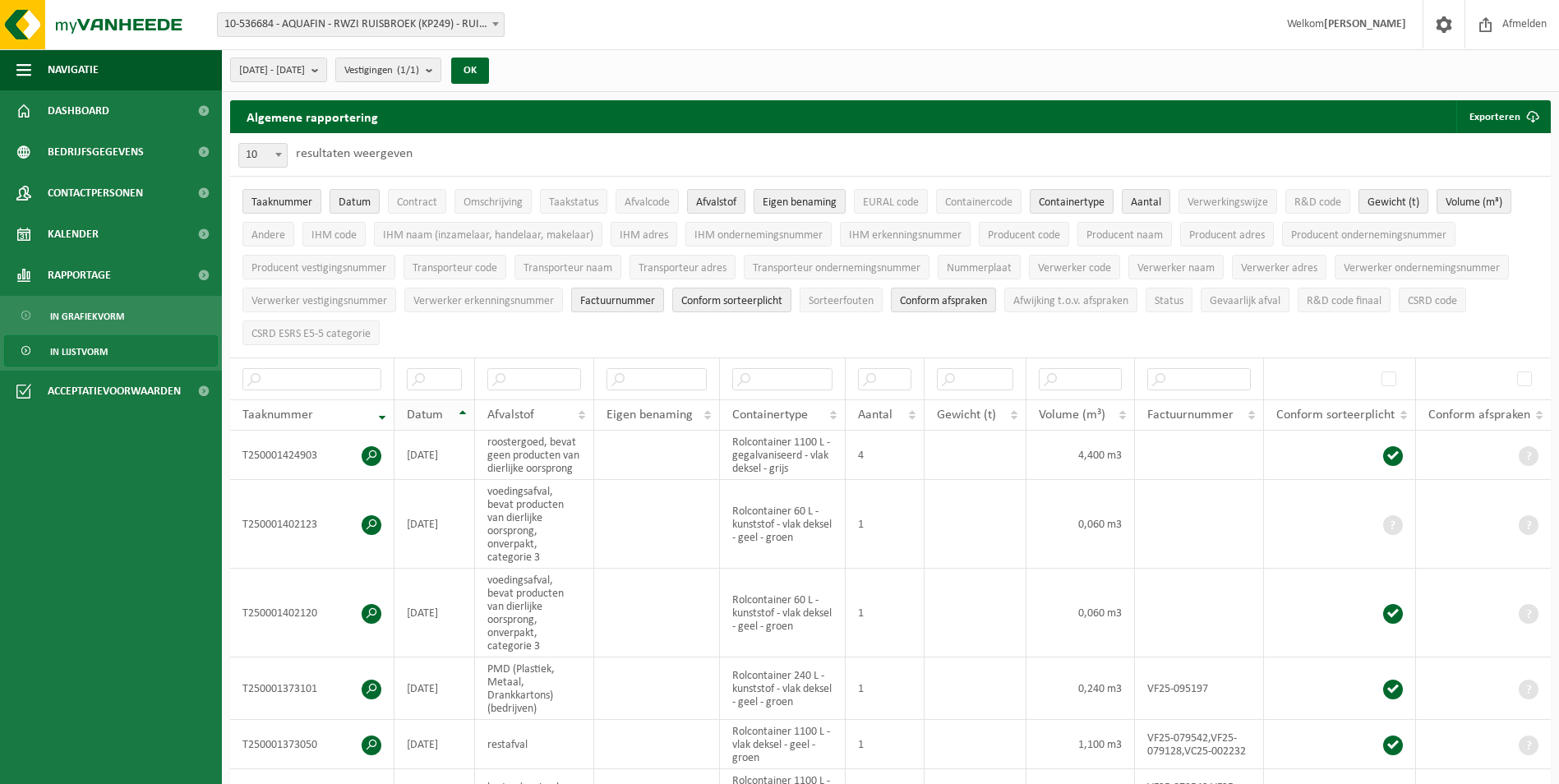
click at [468, 403] on th "Datum" at bounding box center [435, 415] width 81 height 31
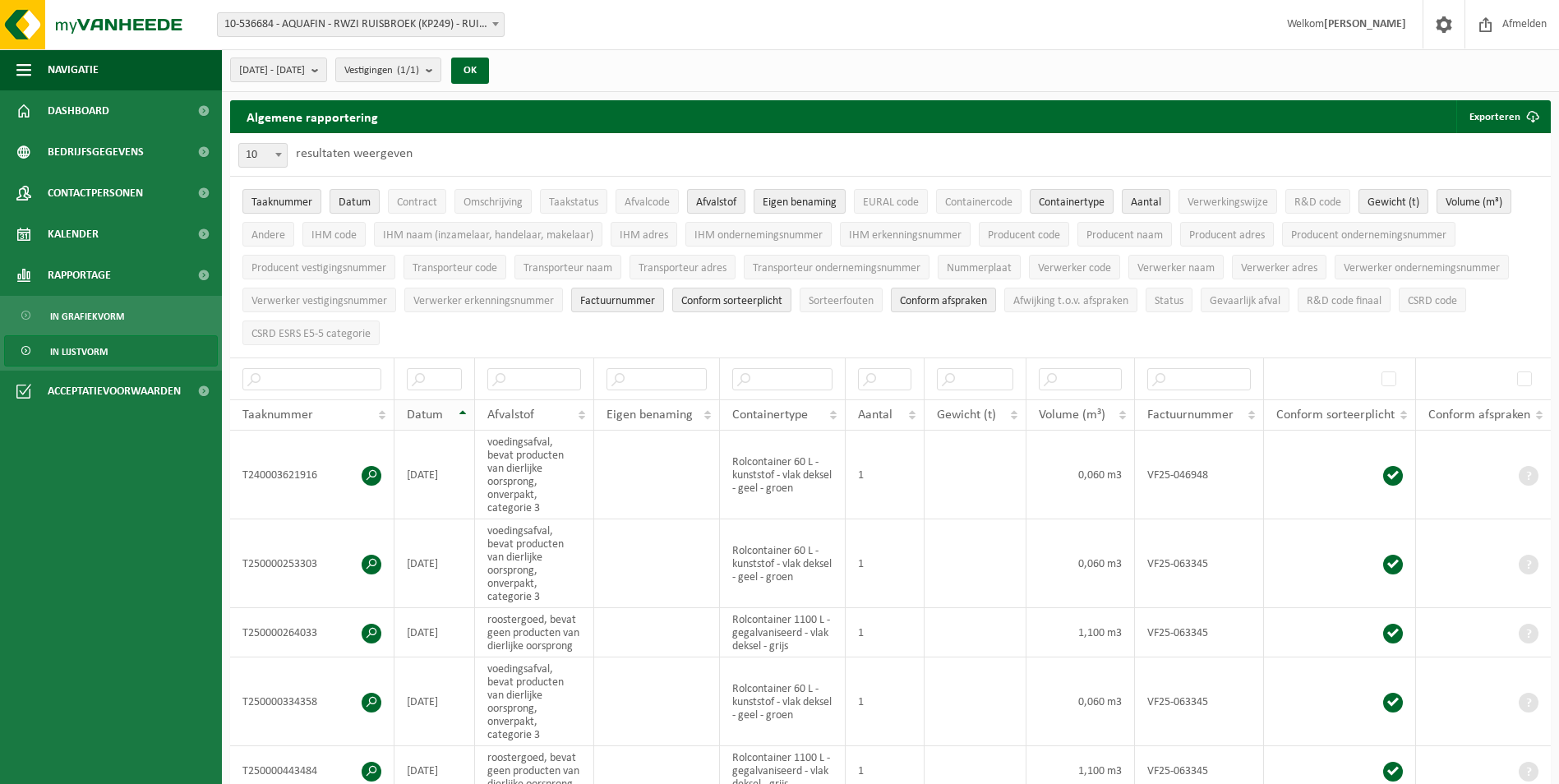
click at [464, 404] on th "Datum" at bounding box center [435, 415] width 81 height 31
